Goal: Communication & Community: Answer question/provide support

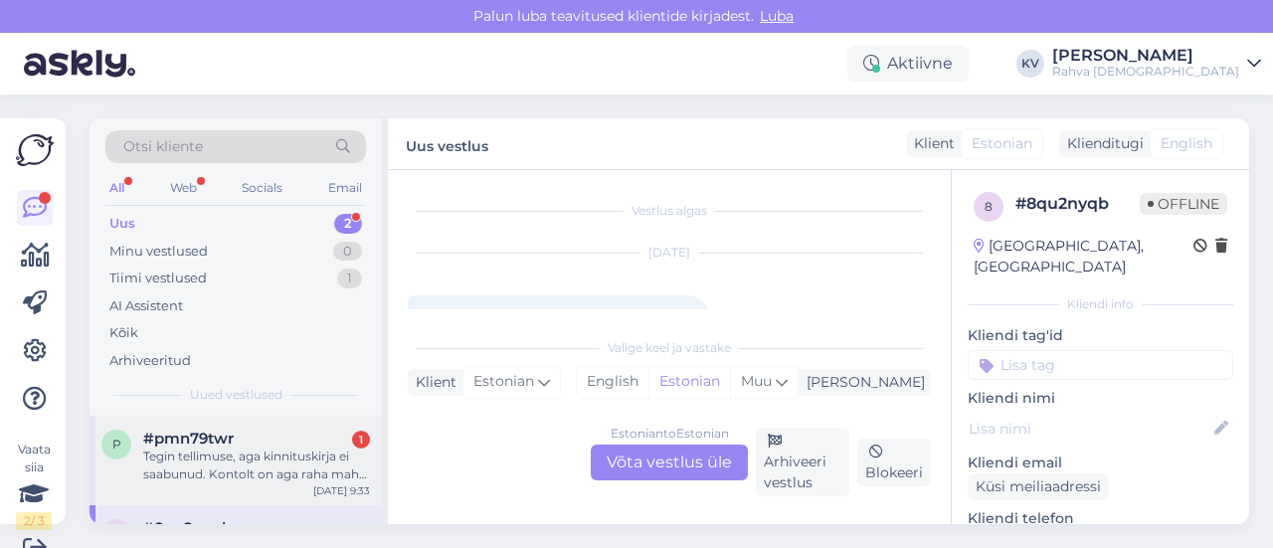
scroll to position [30, 0]
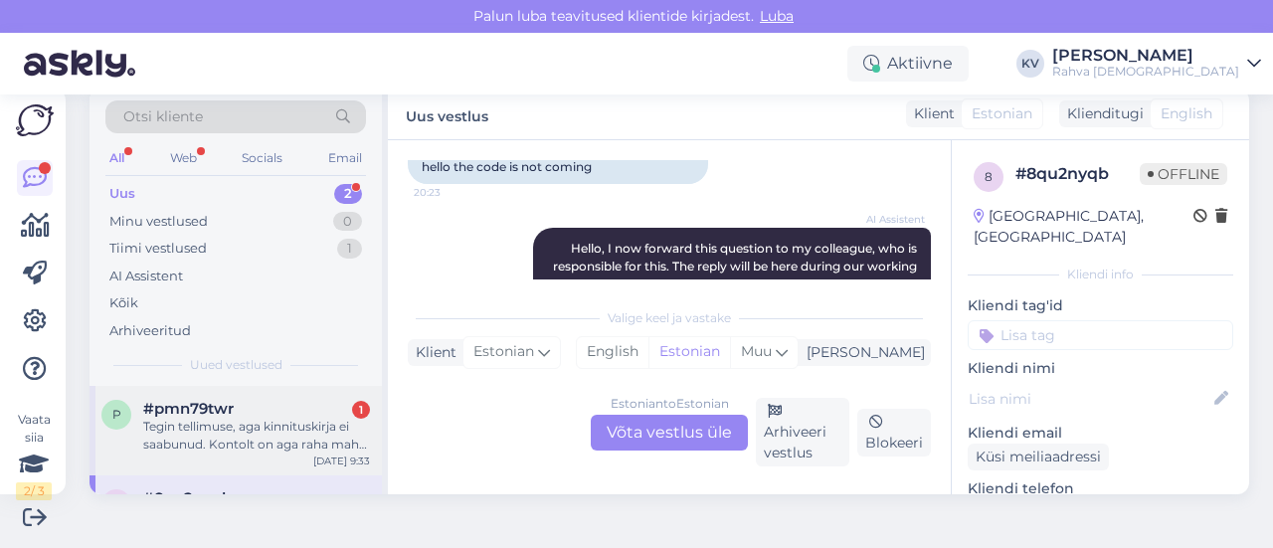
click at [269, 436] on div "Tegin tellimuse, aga kinnituskirja ei saabunud. Kontolt on aga raha maha läinud." at bounding box center [256, 436] width 227 height 36
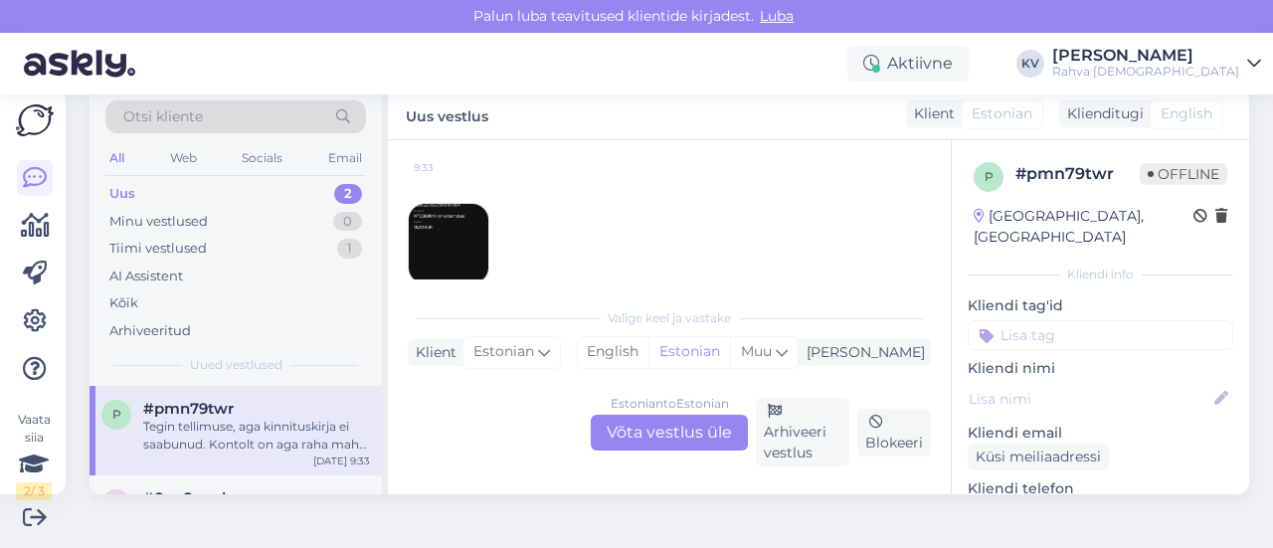
scroll to position [191, 0]
click at [477, 206] on img at bounding box center [449, 219] width 80 height 80
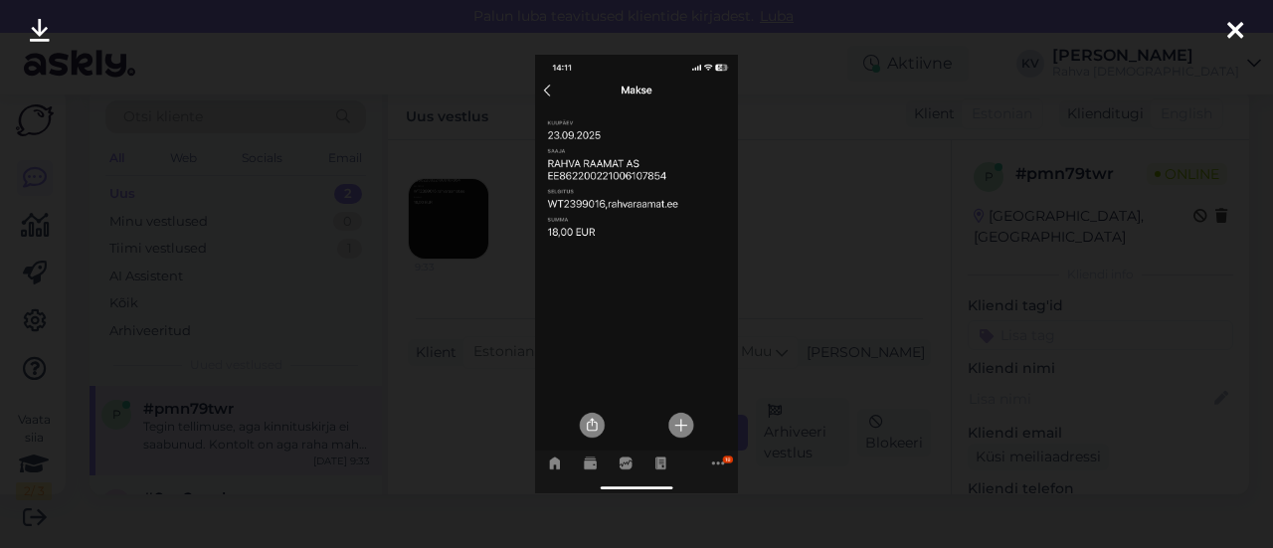
click at [830, 357] on div at bounding box center [636, 274] width 1273 height 548
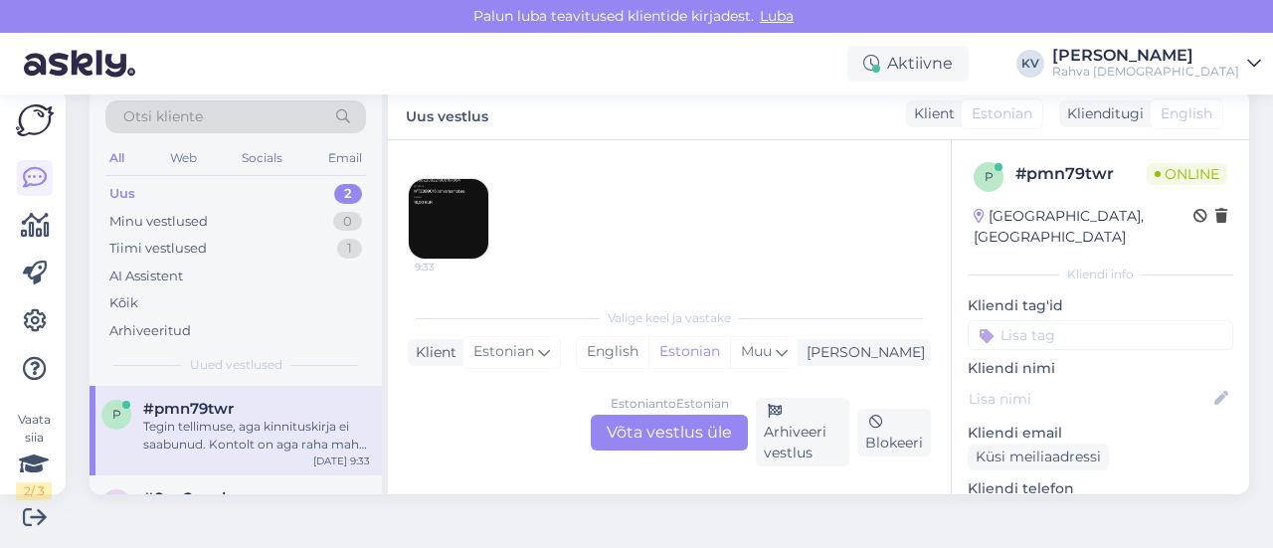
click at [674, 424] on div "Estonian to Estonian Võta vestlus üle" at bounding box center [669, 433] width 157 height 36
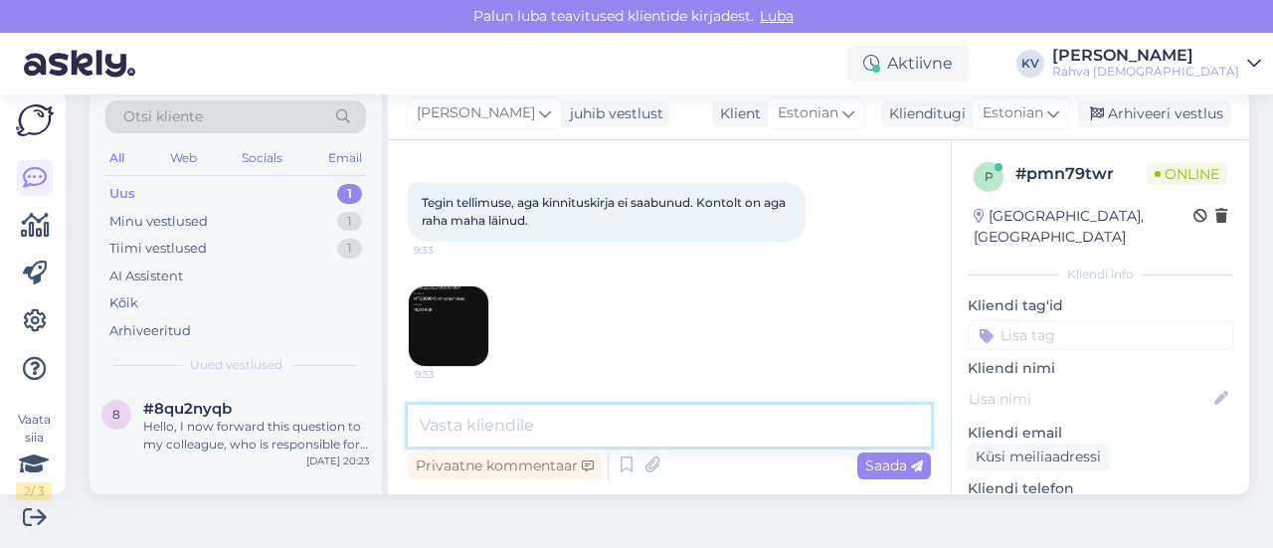
click at [611, 432] on textarea at bounding box center [669, 426] width 523 height 42
paste textarea "[EMAIL_ADDRESS][DOMAIN_NAME]"
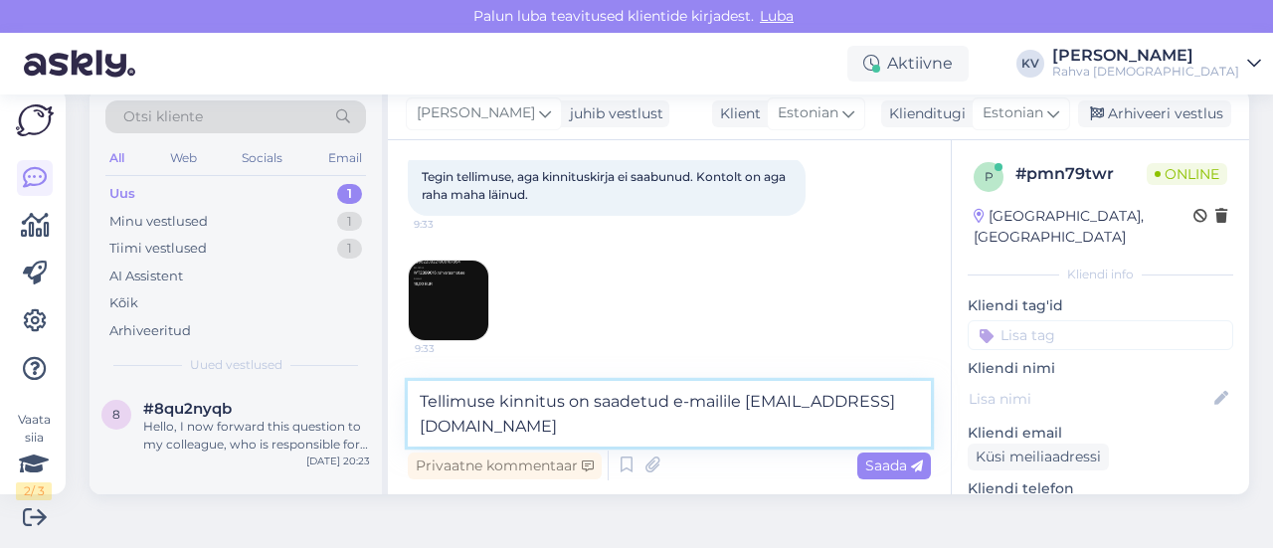
scroll to position [107, 0]
type textarea "Tellimuse kinnitus on saadetud e-mailile [EMAIL_ADDRESS][DOMAIN_NAME]. Kas see …"
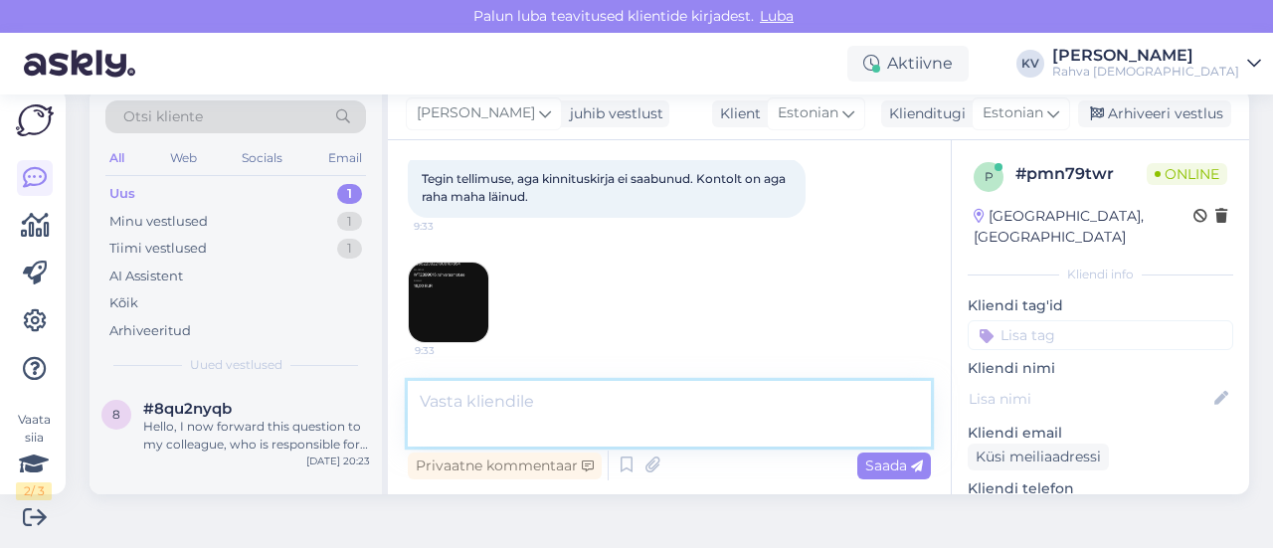
scroll to position [187, 0]
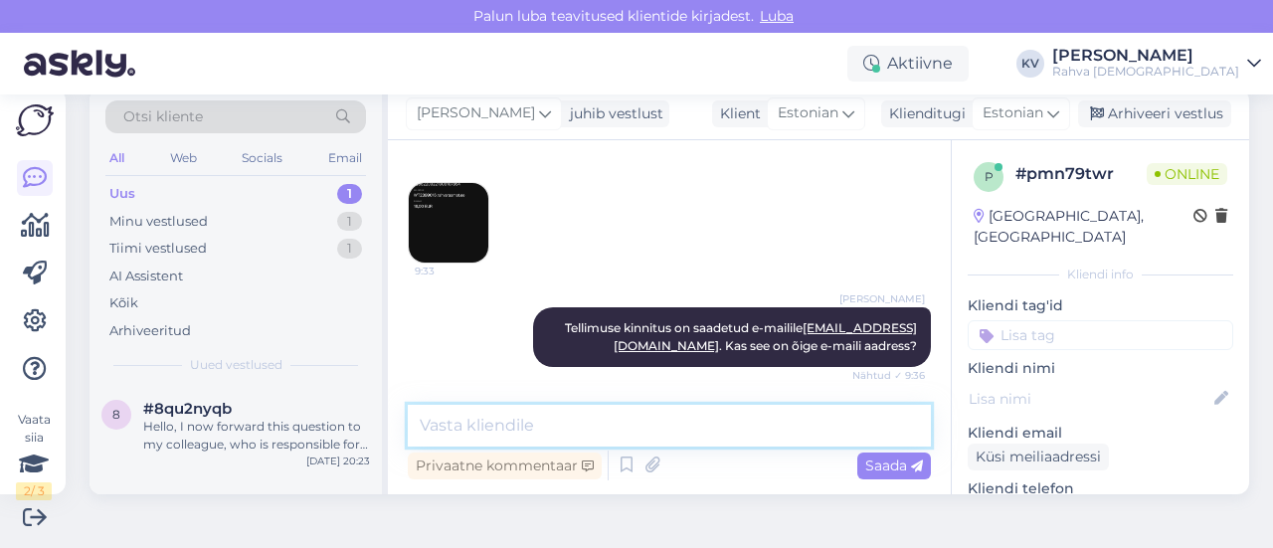
click at [517, 436] on textarea at bounding box center [669, 426] width 523 height 42
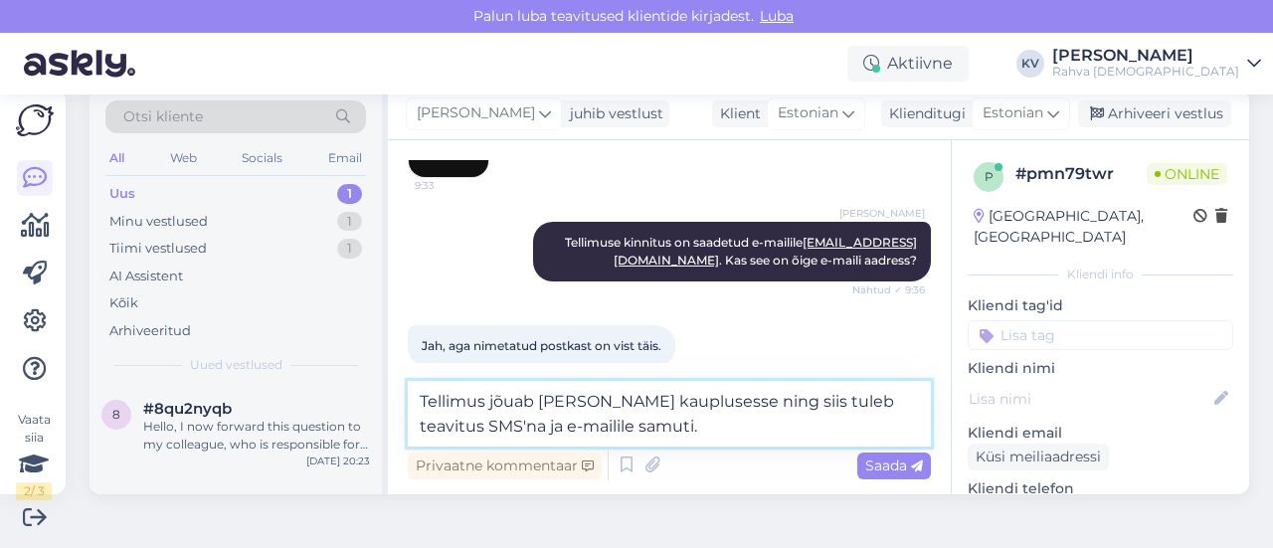
type textarea "Tellimus jõuab [PERSON_NAME] kauplusesse ning siis tuleb teavitus SMS'na ja e-m…"
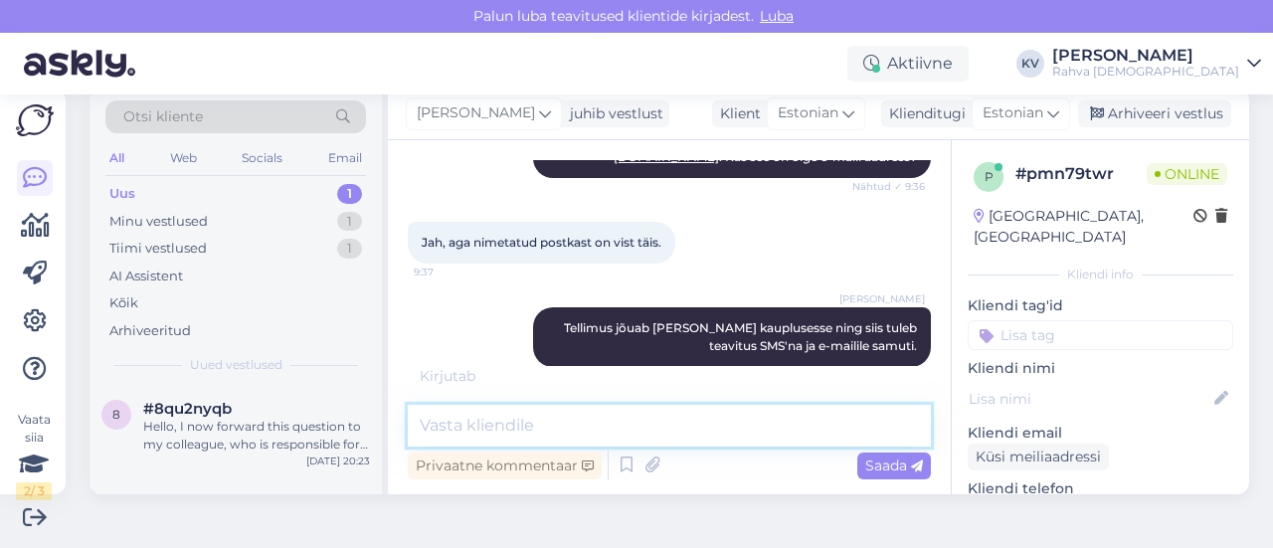
scroll to position [461, 0]
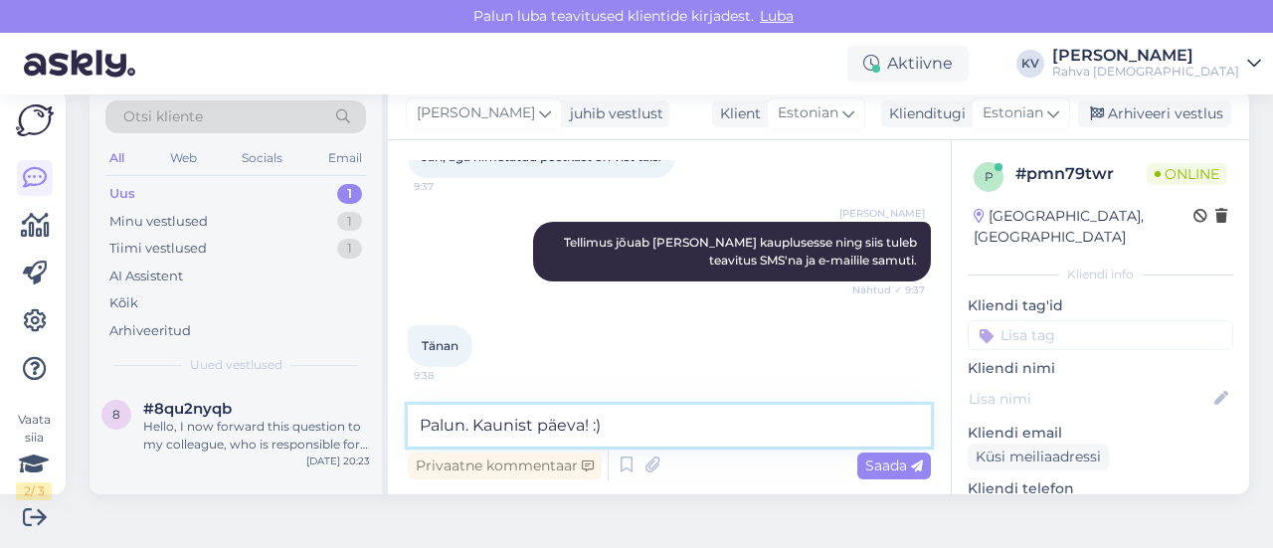
type textarea "Palun. Kaunist päeva! :)"
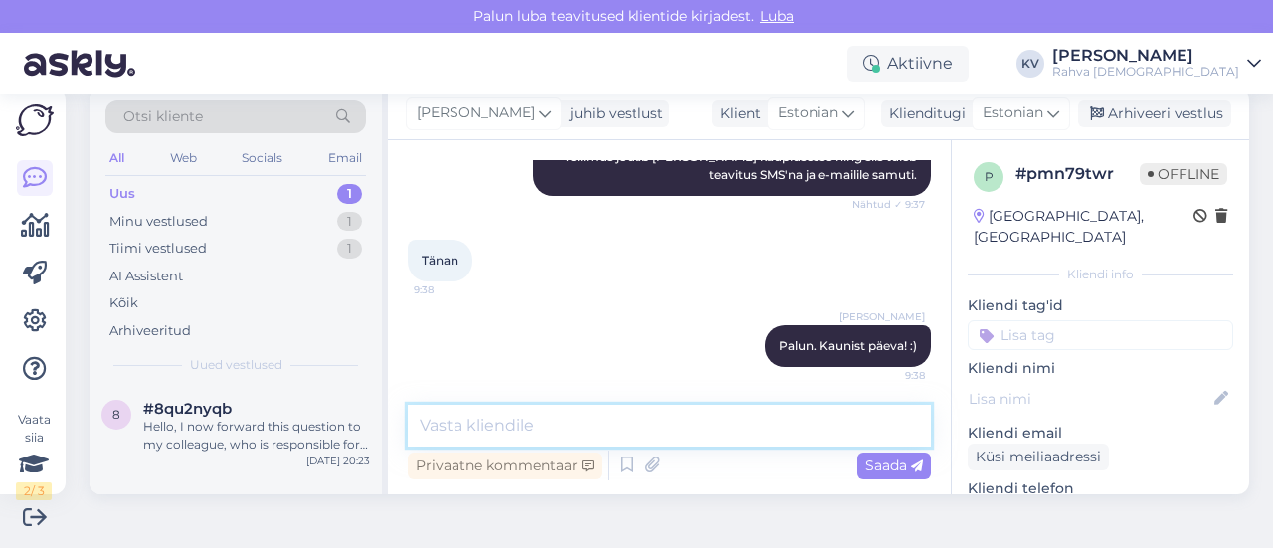
scroll to position [0, 0]
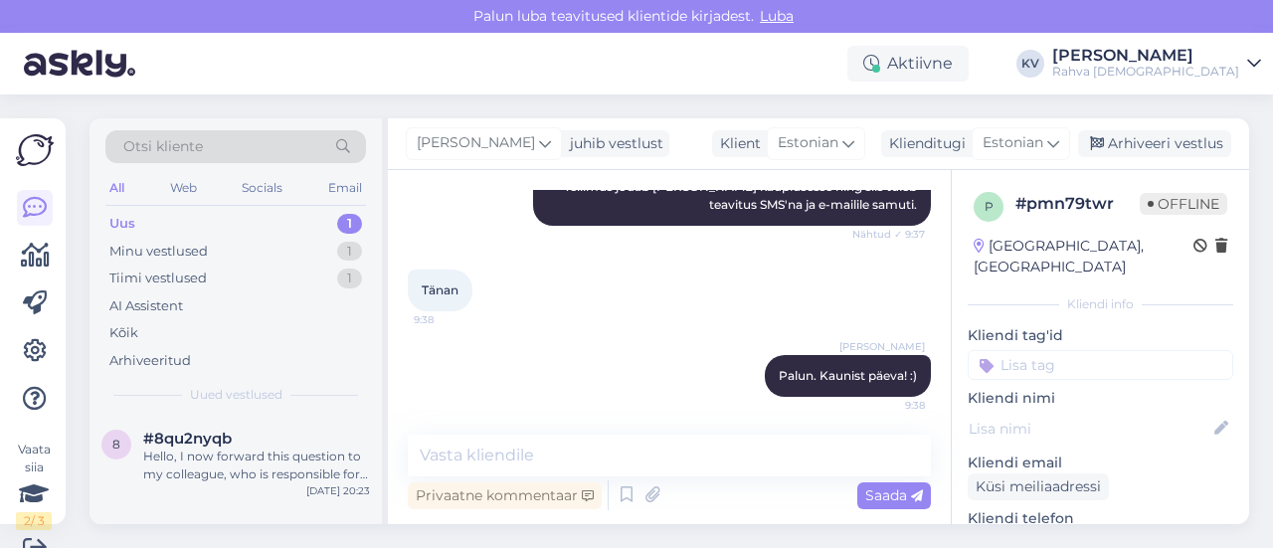
click at [1024, 350] on input at bounding box center [1101, 365] width 266 height 30
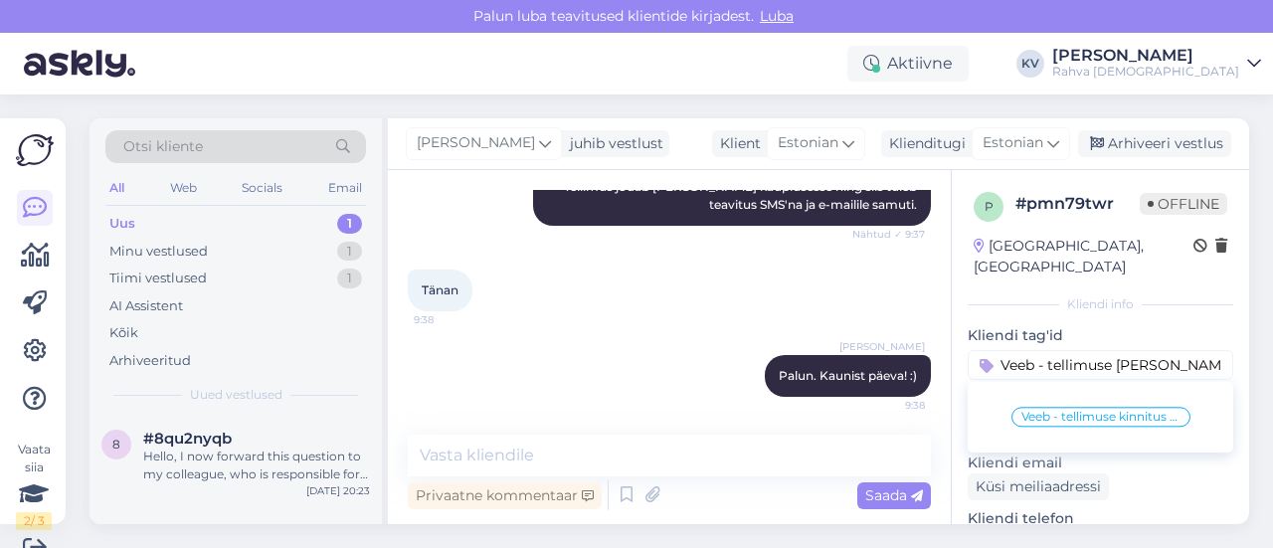
type input "Veeb - tellimuse [PERSON_NAME]"
click at [1036, 405] on div "Veeb - tellimuse kinnitus ei ole saabunud" at bounding box center [1101, 417] width 266 height 56
click at [1050, 411] on span "Veeb - tellimuse kinnitus ei ole saabunud" at bounding box center [1100, 417] width 159 height 12
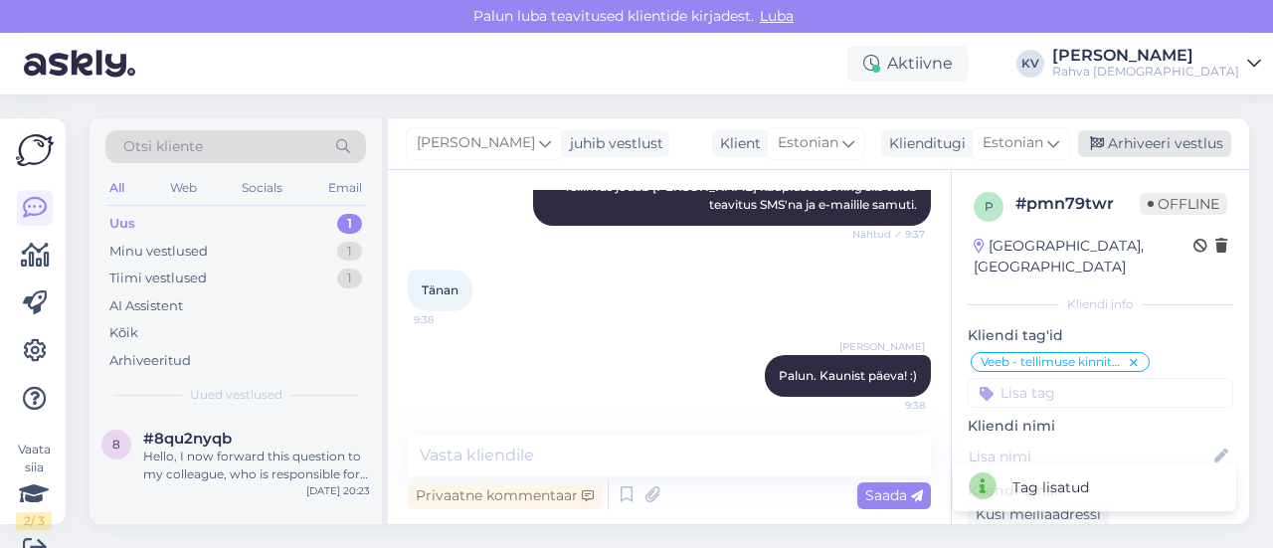
click at [1130, 136] on div "Arhiveeri vestlus" at bounding box center [1154, 143] width 153 height 27
